Goal: Task Accomplishment & Management: Manage account settings

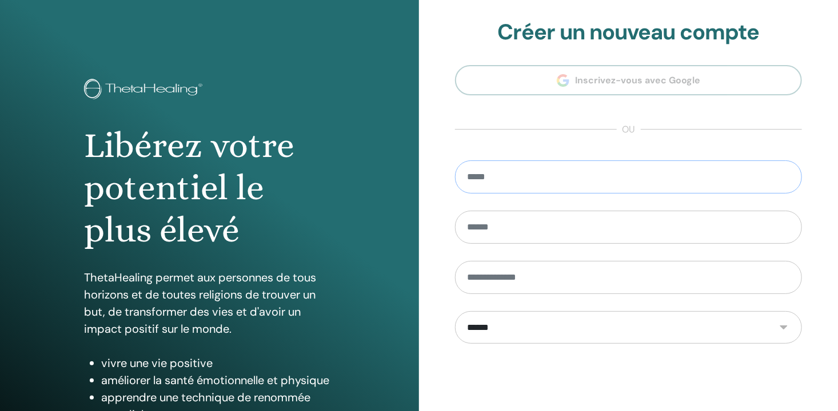
click at [476, 179] on input "email" at bounding box center [628, 177] width 347 height 33
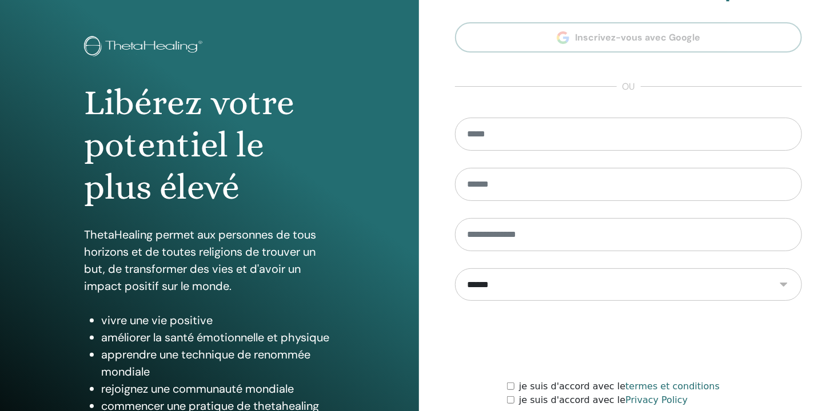
scroll to position [23, 0]
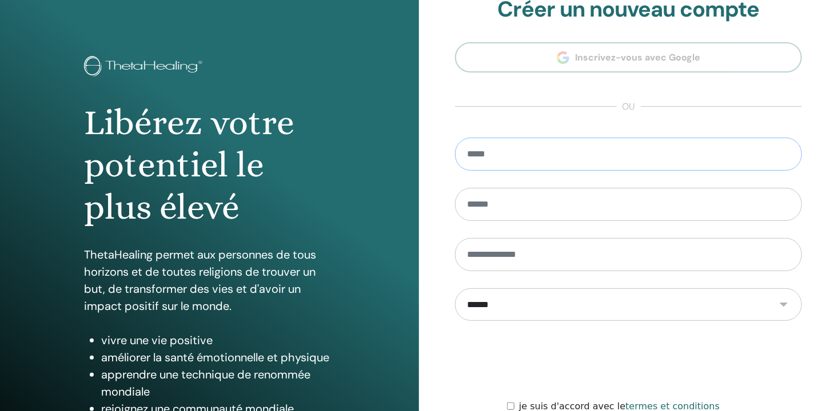
click at [490, 158] on input "email" at bounding box center [628, 154] width 347 height 33
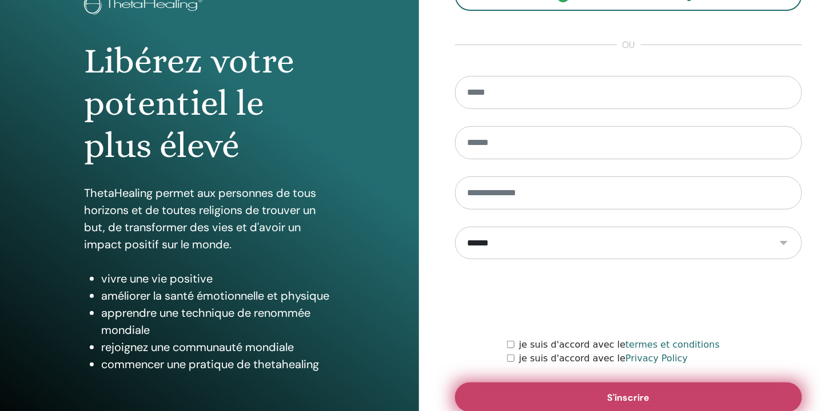
scroll to position [0, 0]
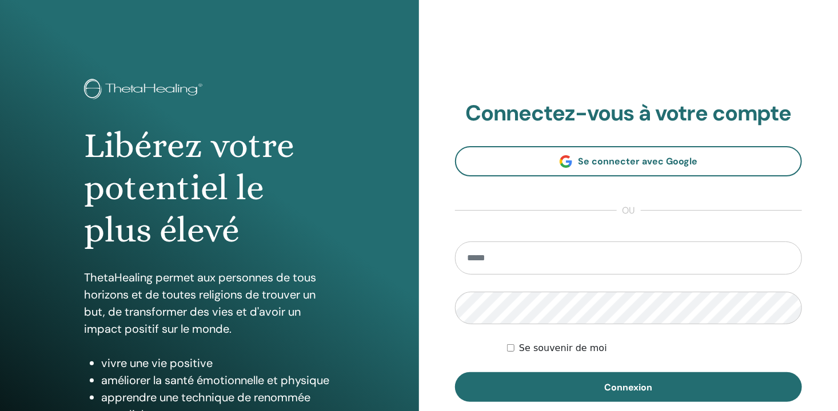
drag, startPoint x: 481, startPoint y: 250, endPoint x: 497, endPoint y: 267, distance: 23.4
click at [510, 265] on input "email" at bounding box center [628, 258] width 347 height 33
type input "**********"
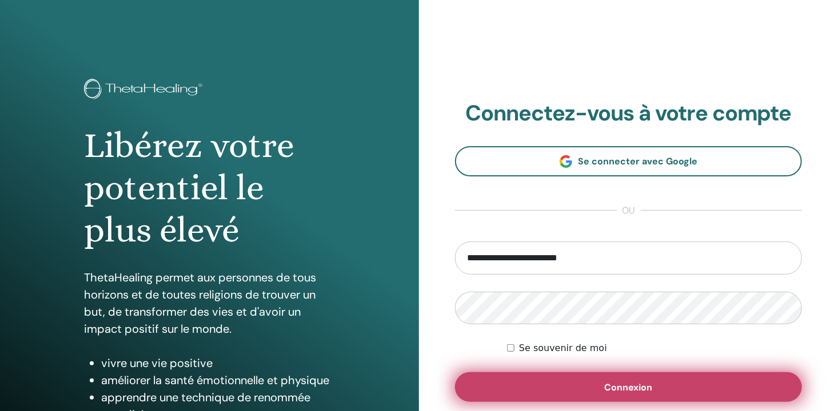
click at [626, 387] on span "Connexion" at bounding box center [628, 388] width 48 height 12
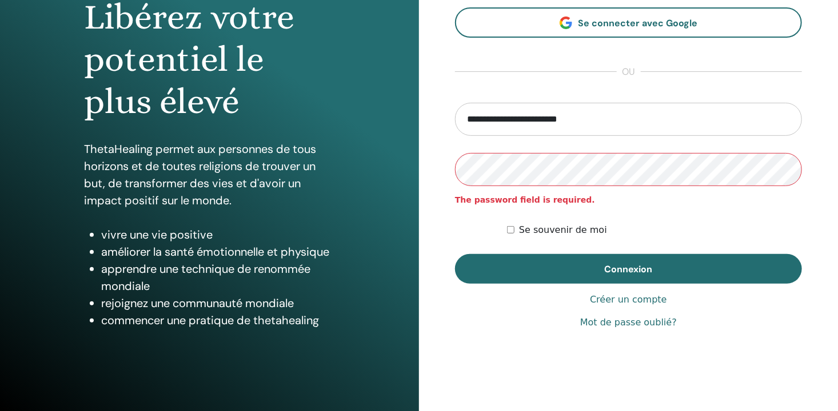
scroll to position [137, 0]
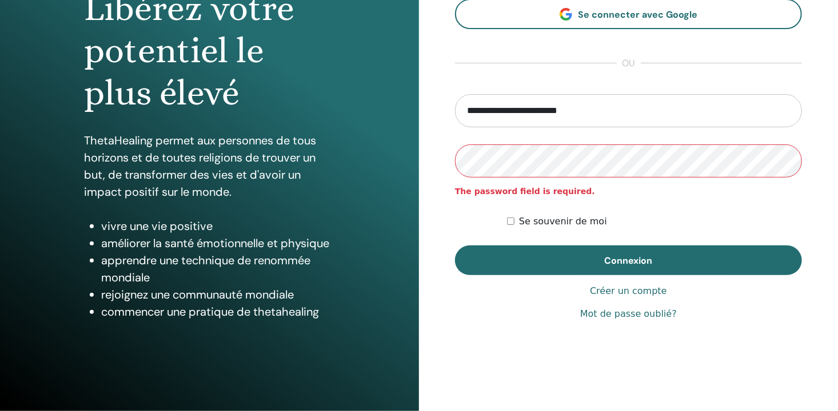
click at [624, 313] on link "Mot de passe oublié?" at bounding box center [628, 314] width 97 height 14
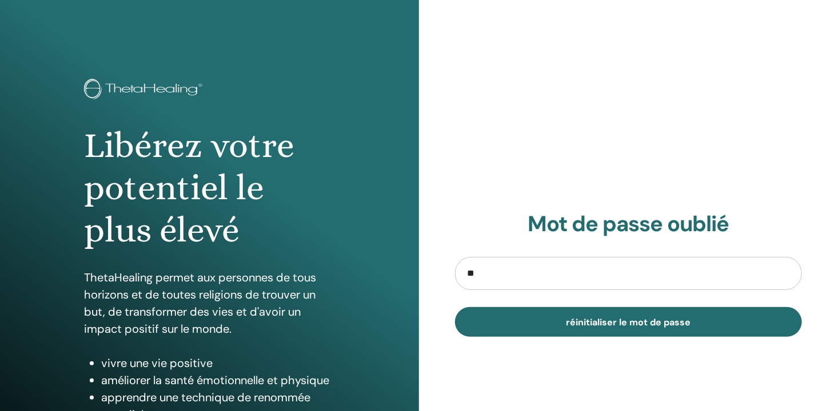
type input "**********"
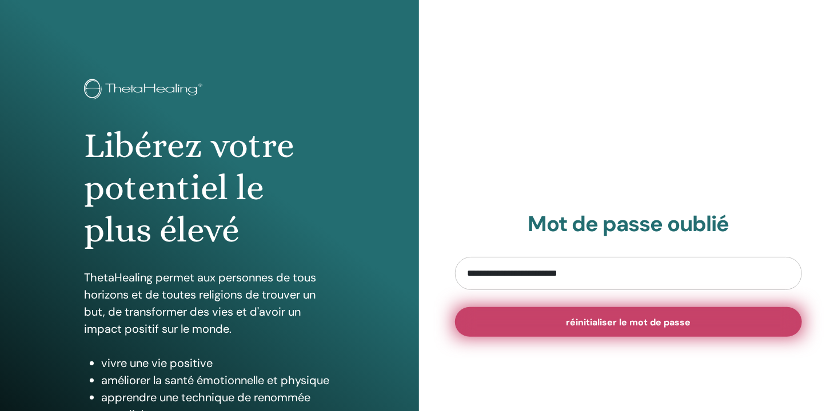
click at [590, 322] on span "réinitialiser le mot de passe" at bounding box center [628, 323] width 125 height 12
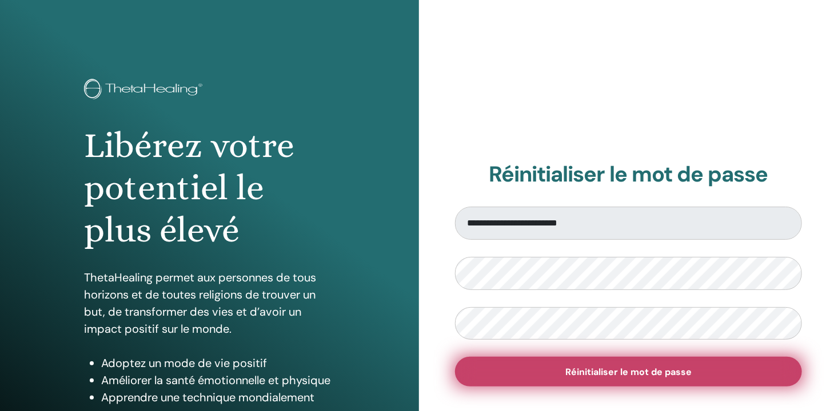
click at [567, 369] on span "Réinitialiser le mot de passe" at bounding box center [628, 372] width 126 height 12
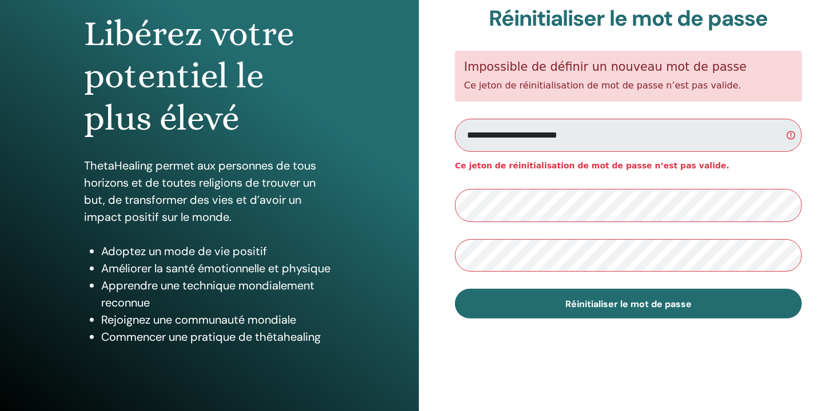
scroll to position [137, 0]
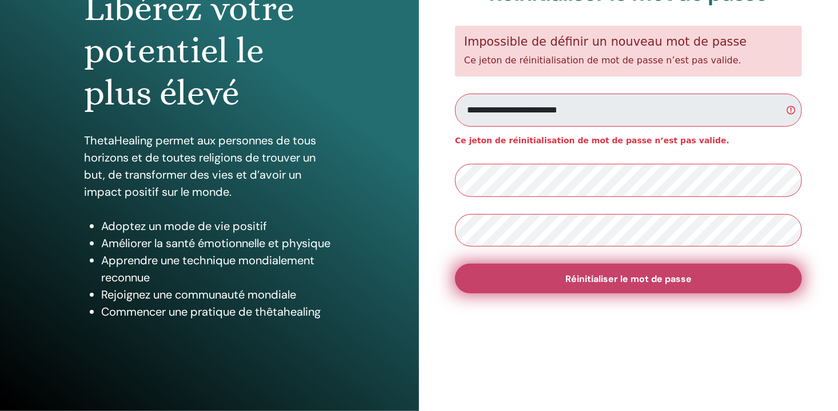
click at [606, 281] on span "Réinitialiser le mot de passe" at bounding box center [628, 279] width 126 height 12
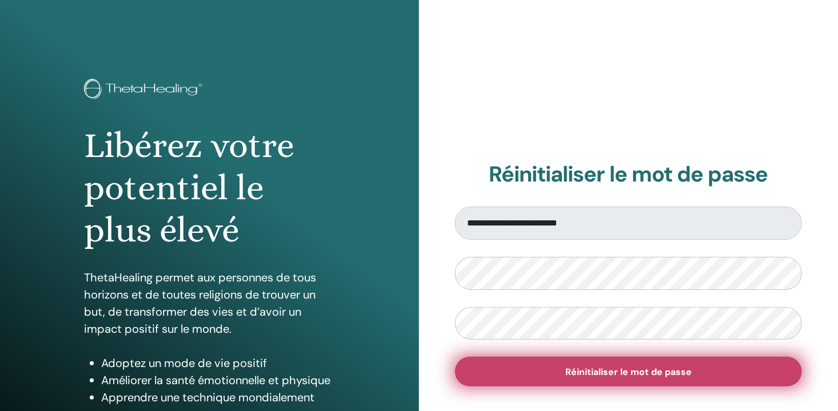
click at [631, 369] on span "Réinitialiser le mot de passe" at bounding box center [628, 372] width 126 height 12
